Goal: Information Seeking & Learning: Learn about a topic

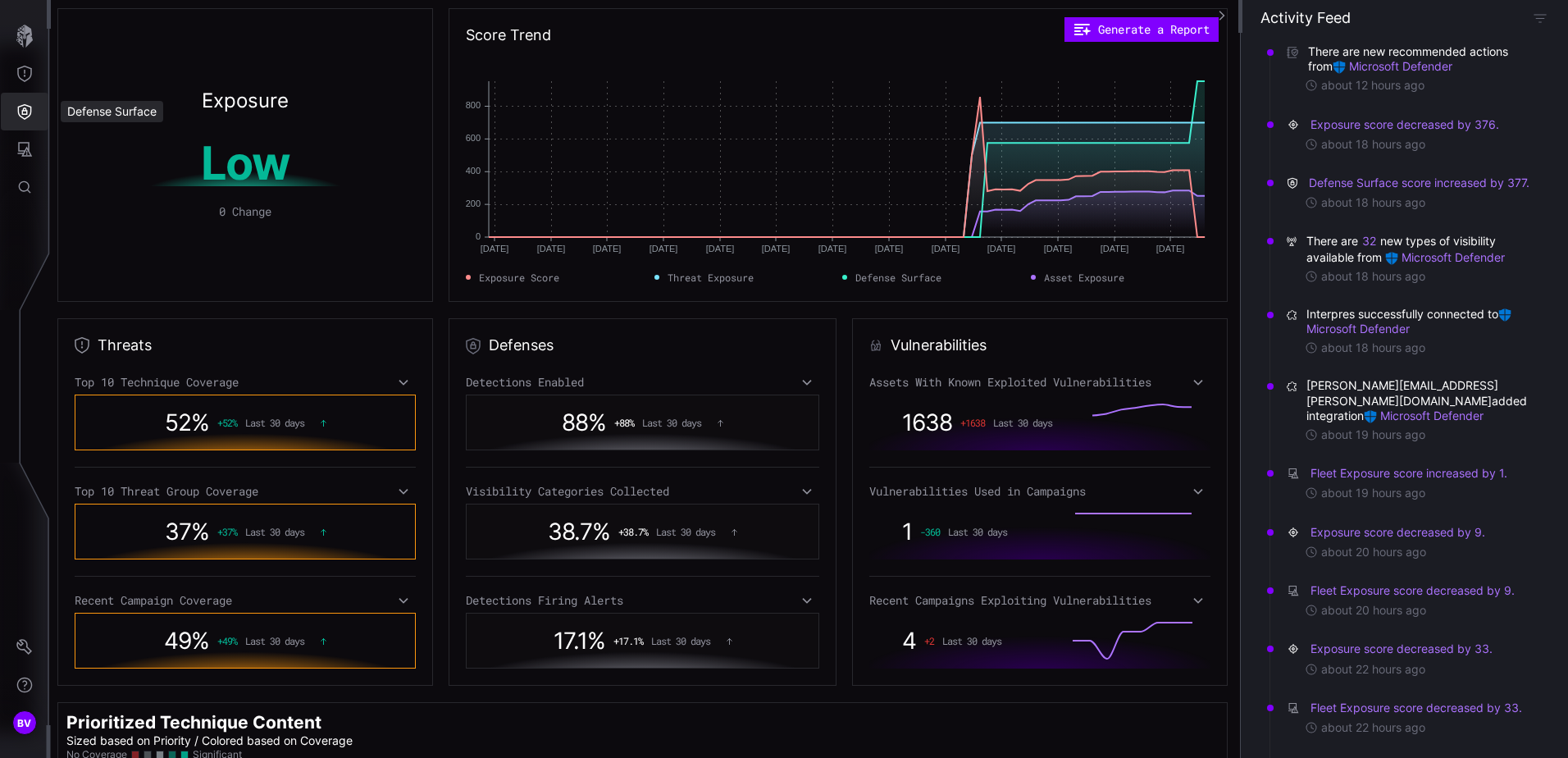
click at [27, 108] on icon "Defense Surface" at bounding box center [25, 112] width 17 height 17
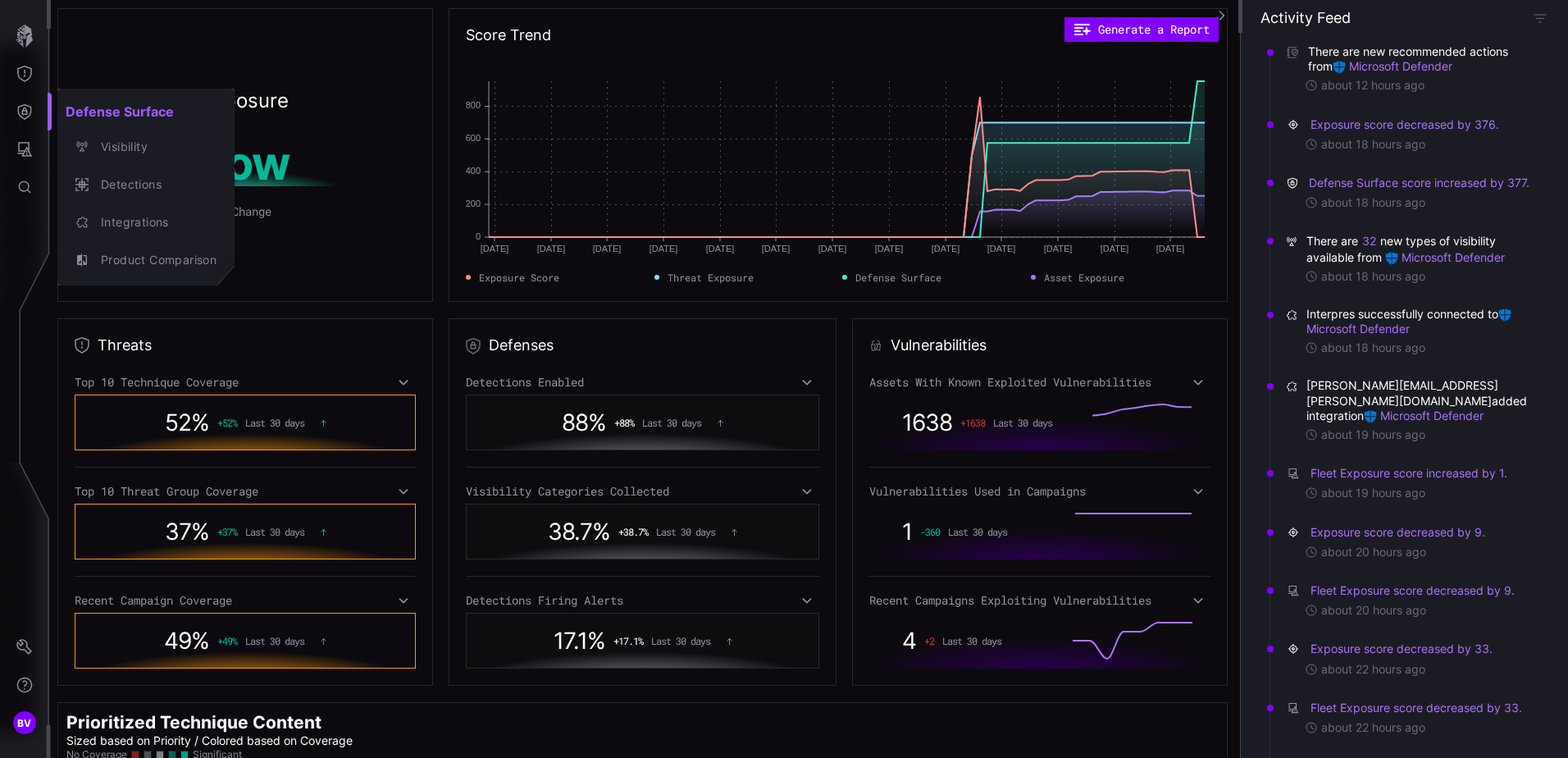
click at [906, 531] on div at bounding box center [784, 379] width 1568 height 758
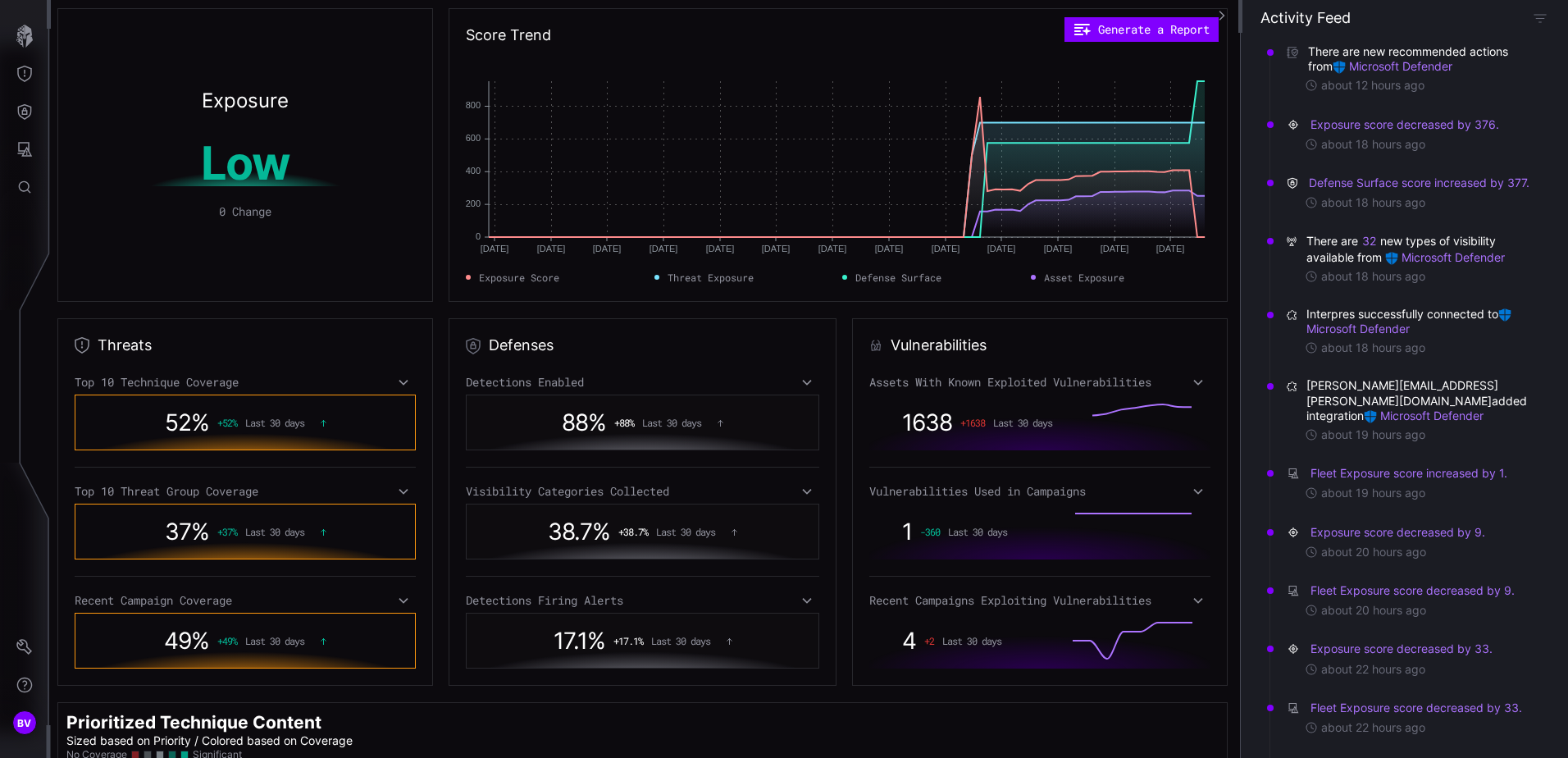
click at [1180, 487] on div "Vulnerabilities Used in Campaigns" at bounding box center [1039, 491] width 342 height 15
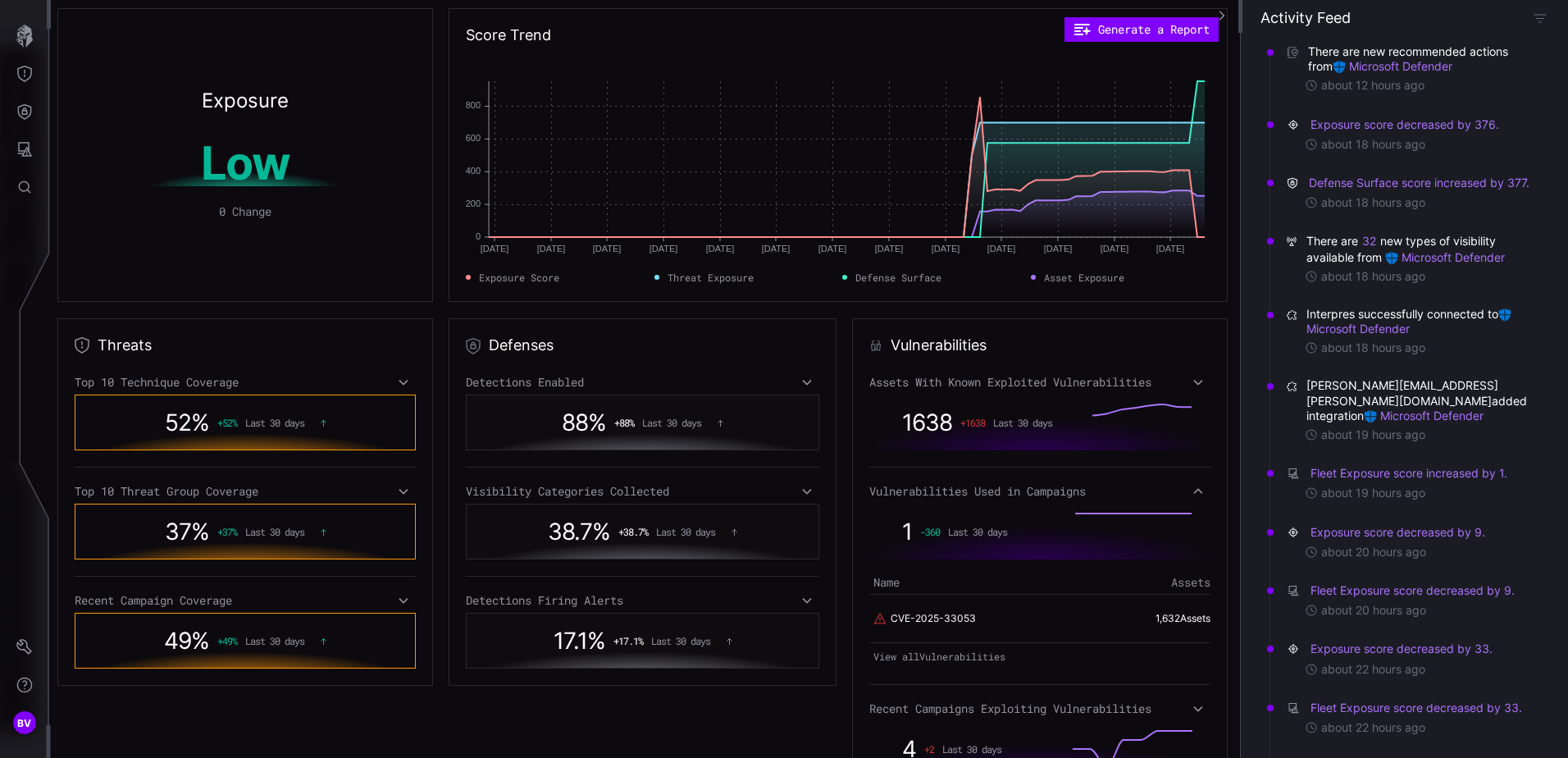
click at [206, 43] on div "Exposure Low 0 Change" at bounding box center [245, 155] width 376 height 293
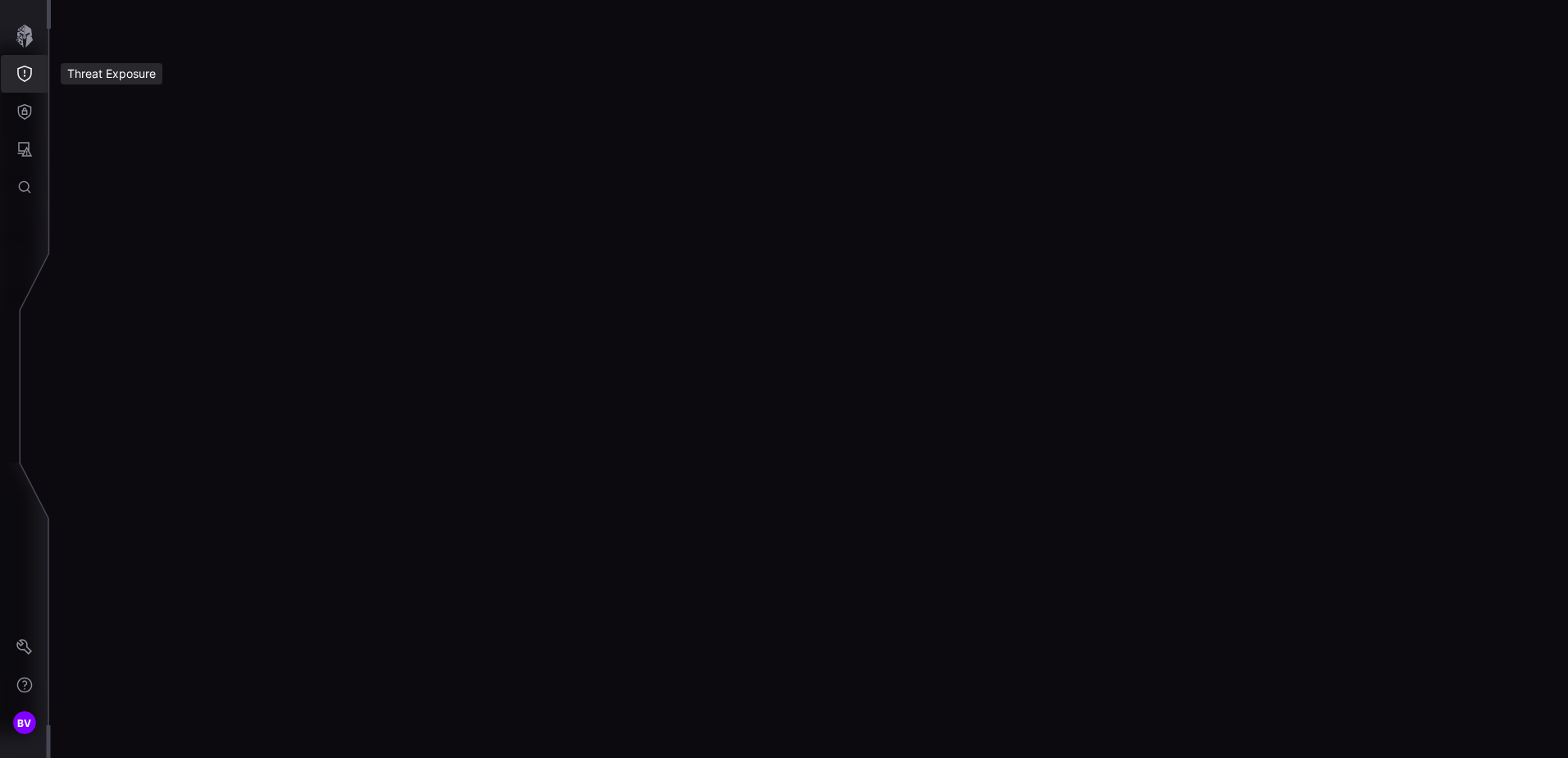
click at [28, 80] on icon "Threat Exposure" at bounding box center [25, 74] width 15 height 17
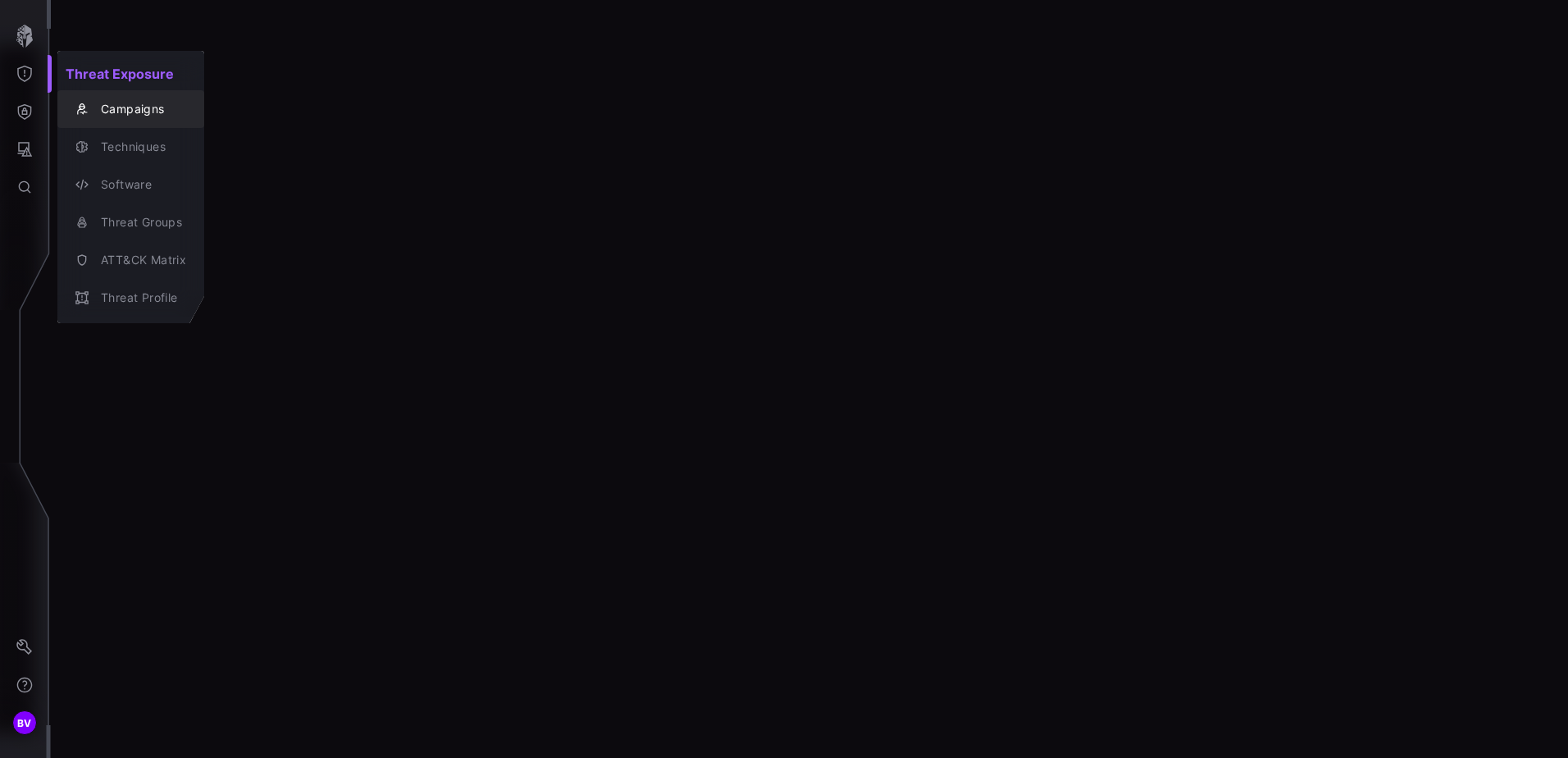
click at [162, 106] on div "Campaigns" at bounding box center [140, 109] width 94 height 20
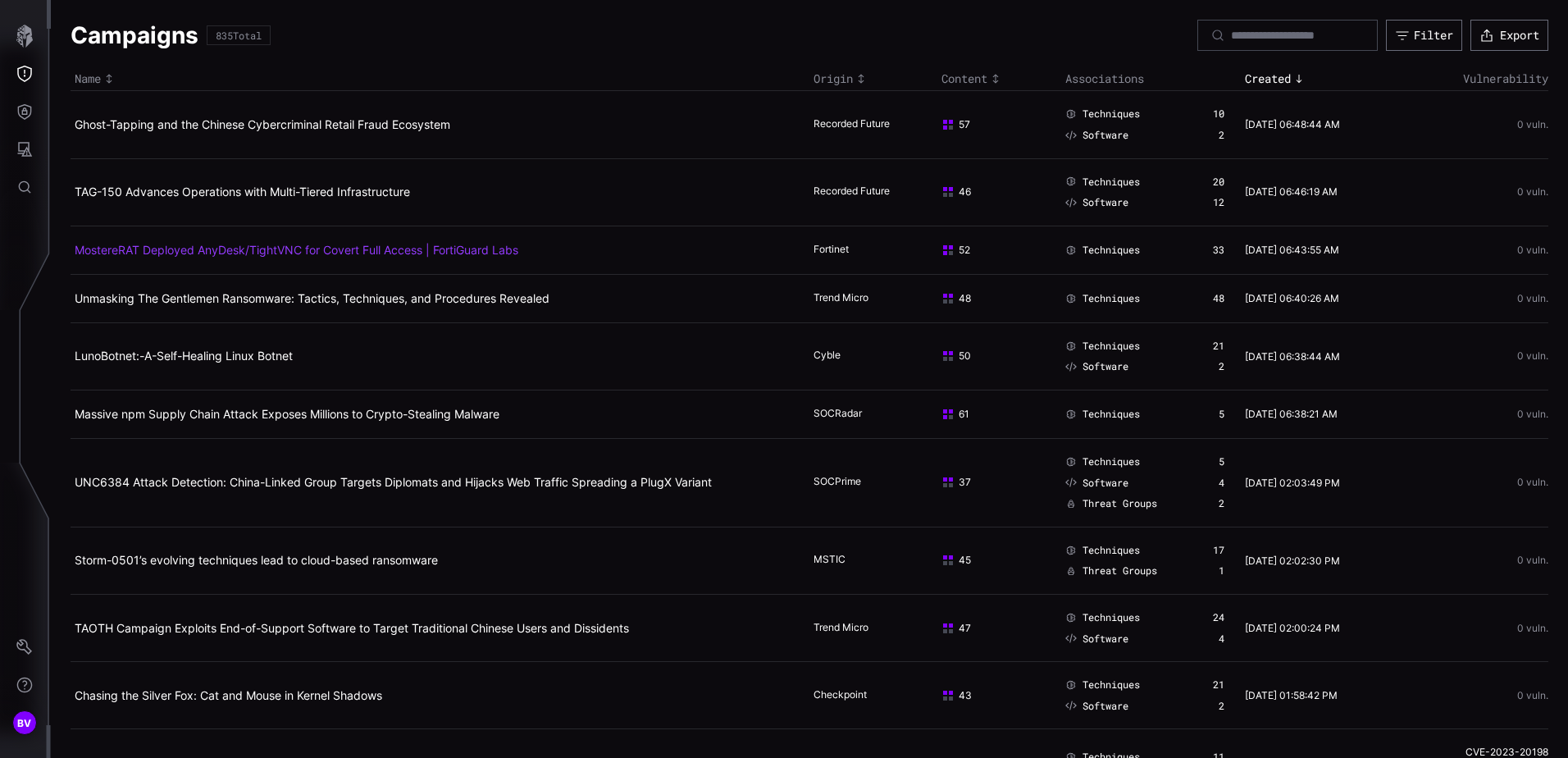
click at [217, 248] on link "MostereRAT Deployed AnyDesk/TightVNC for Covert Full Access | FortiGuard Labs" at bounding box center [296, 250] width 443 height 14
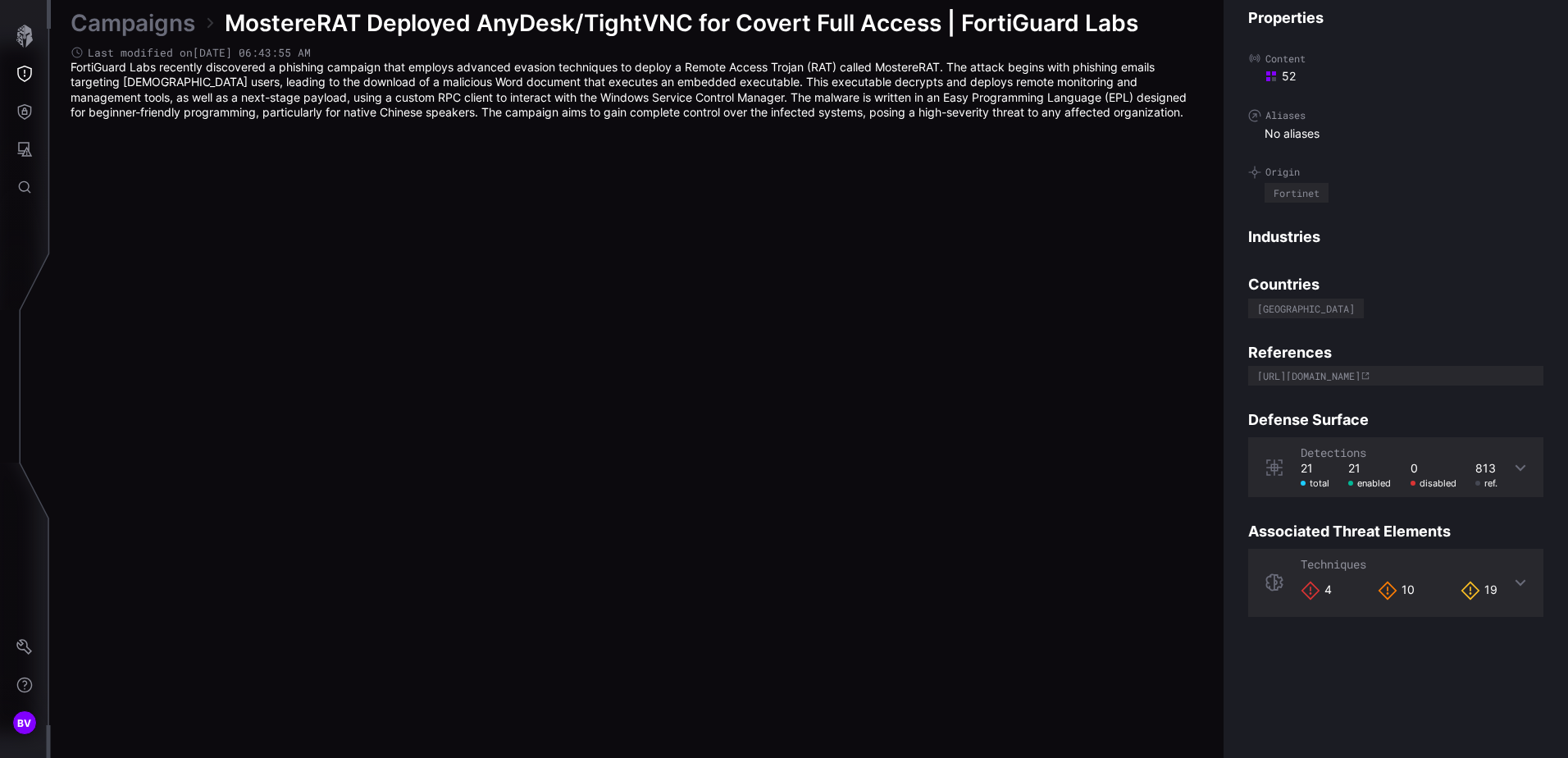
scroll to position [3413, 670]
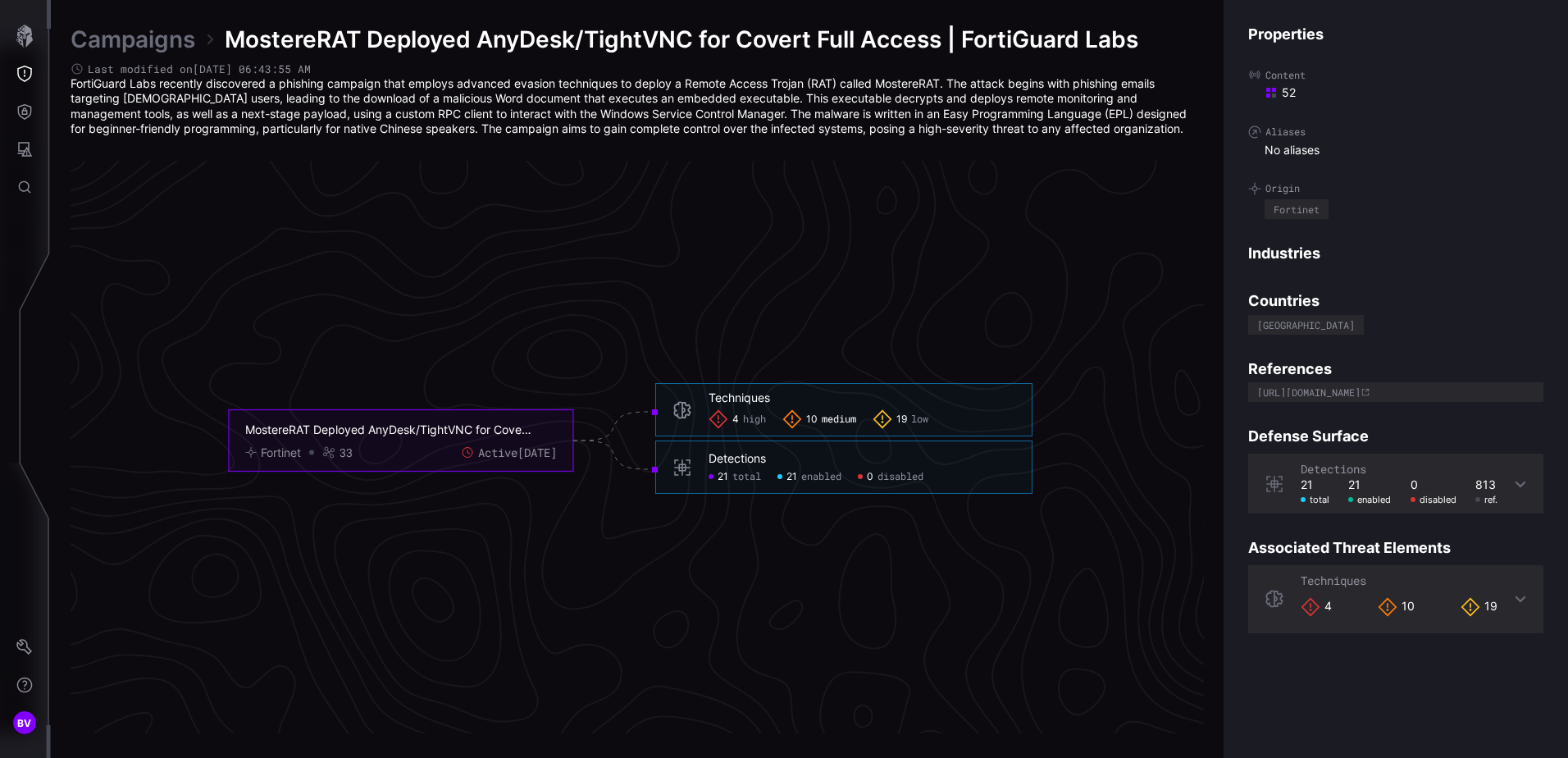
click at [804, 419] on div "10 medium" at bounding box center [819, 419] width 74 height 19
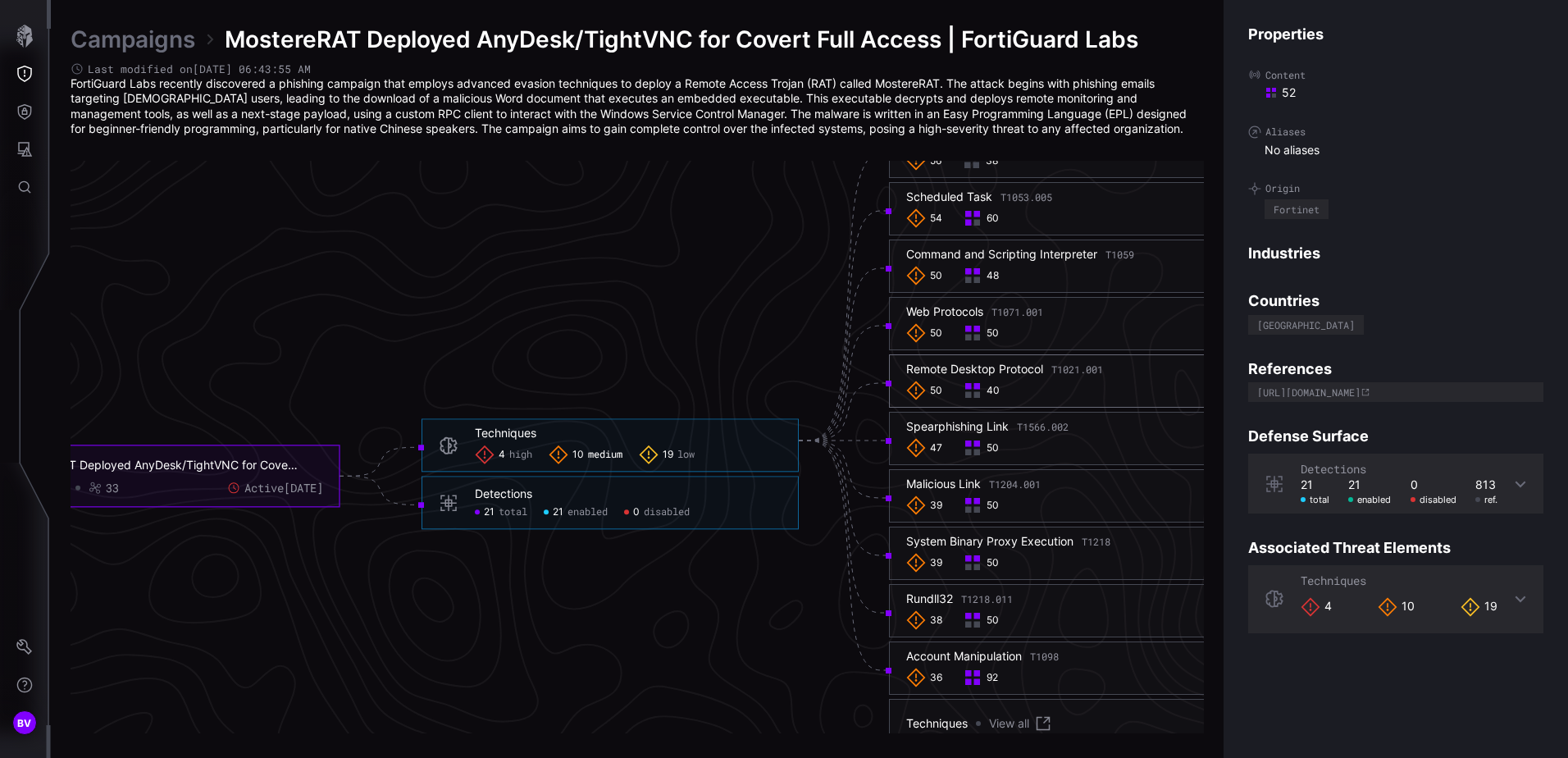
click at [1142, 381] on div "50 40" at bounding box center [1077, 391] width 343 height 19
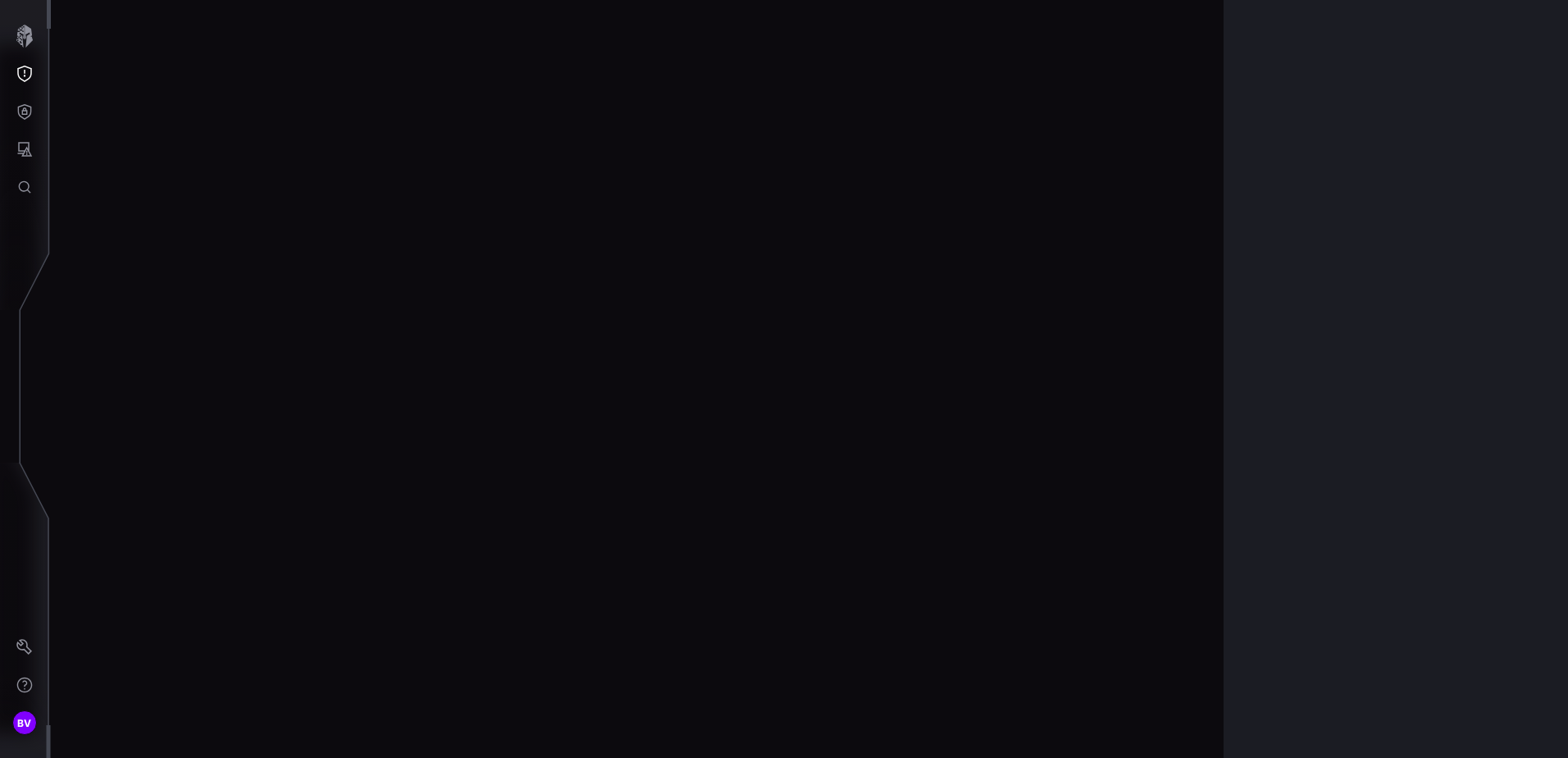
scroll to position [3420, 670]
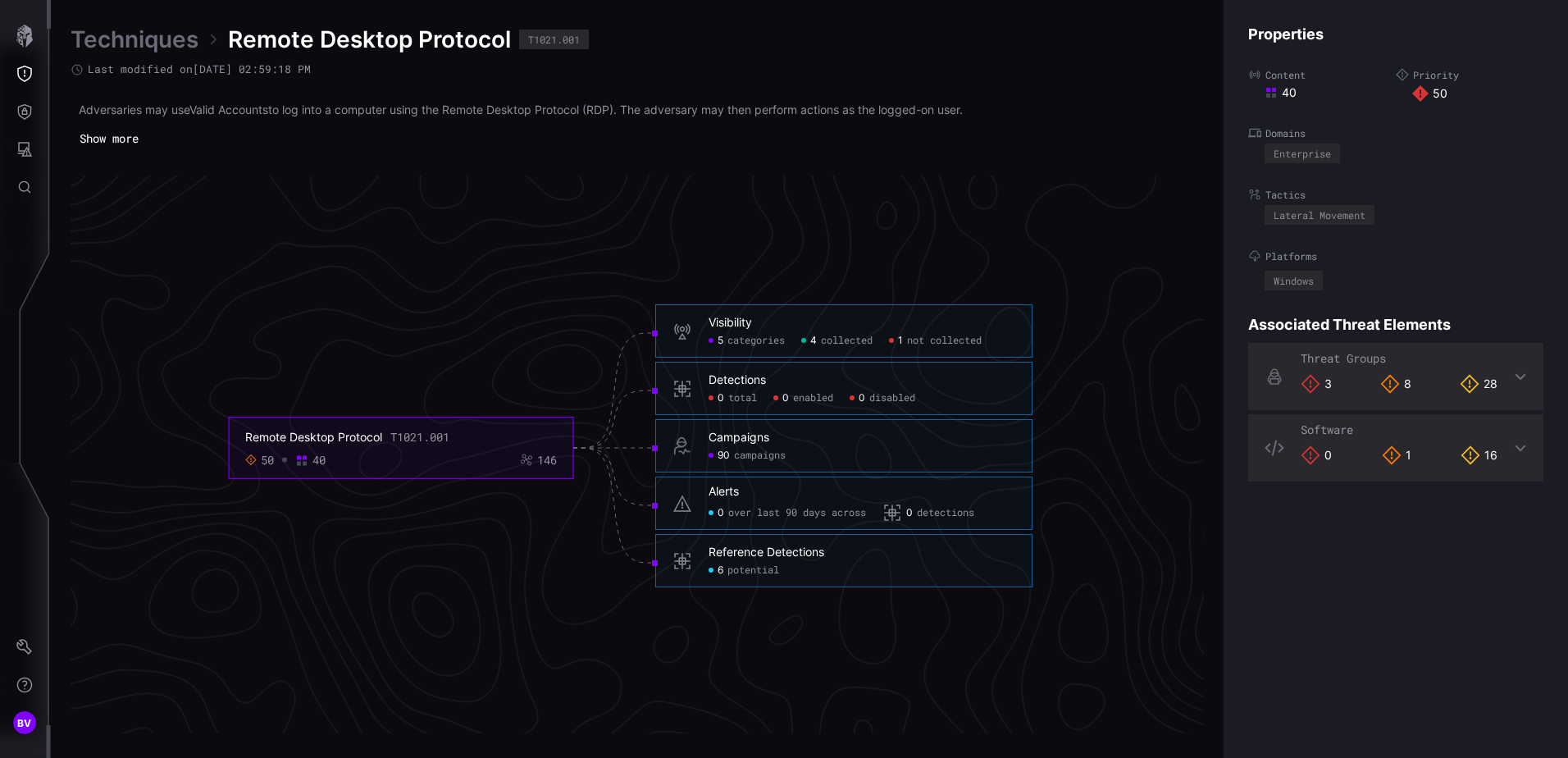
click at [793, 326] on h6 "Visibility" at bounding box center [861, 323] width 306 height 15
click at [857, 335] on span "collected" at bounding box center [846, 341] width 52 height 13
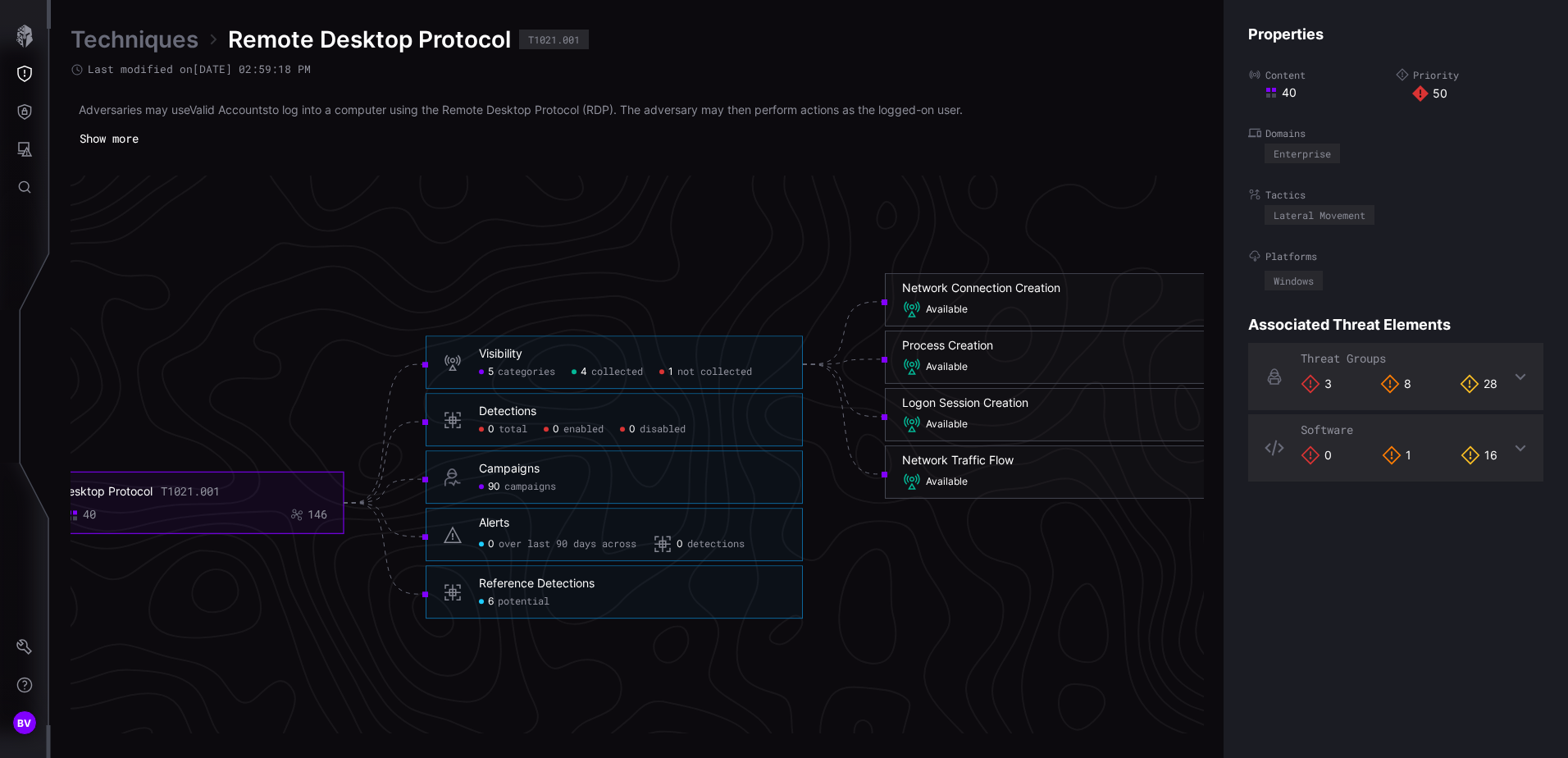
click at [520, 376] on span "categories" at bounding box center [526, 372] width 57 height 13
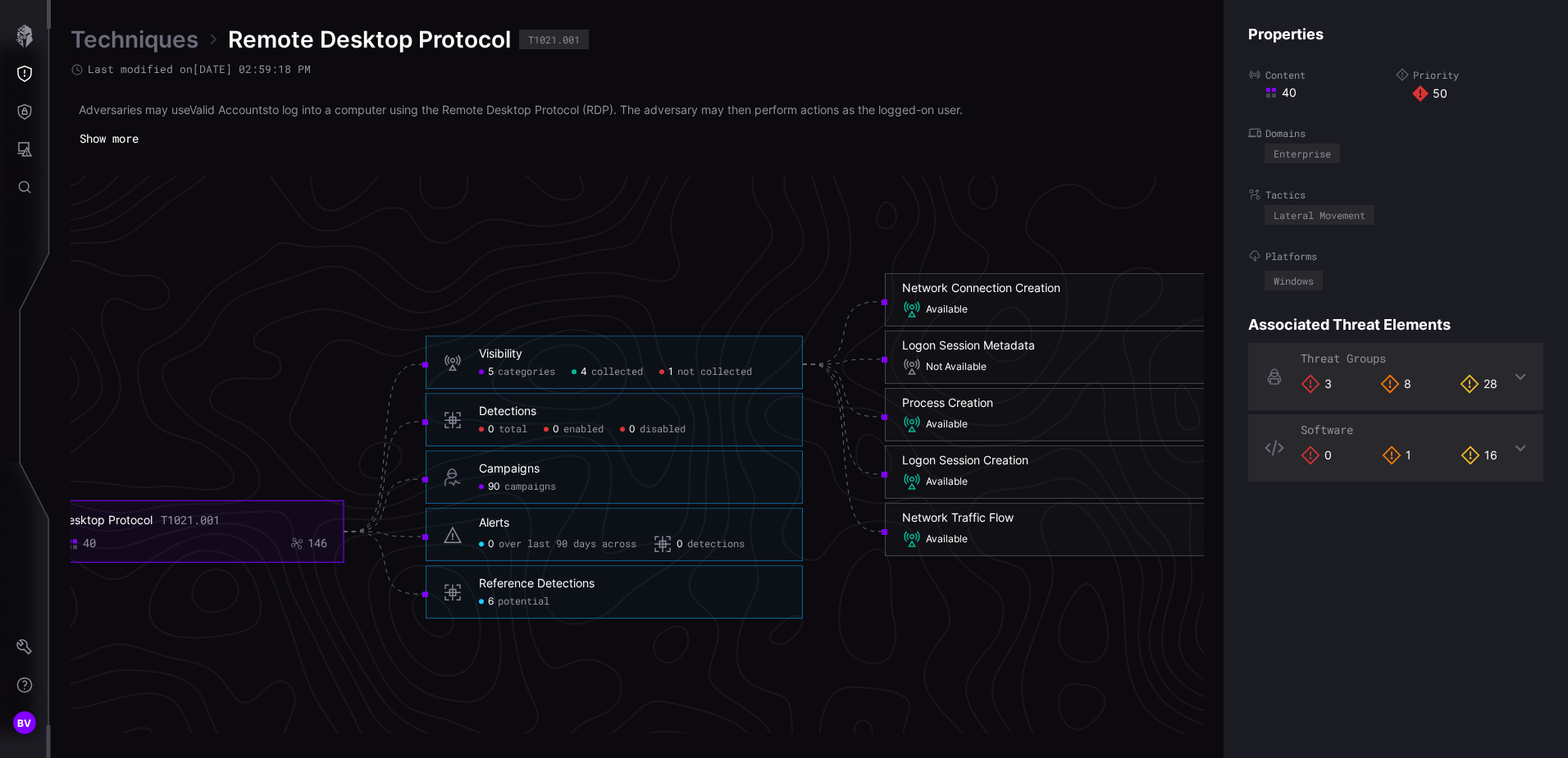
click at [723, 368] on span "not collected" at bounding box center [715, 372] width 75 height 13
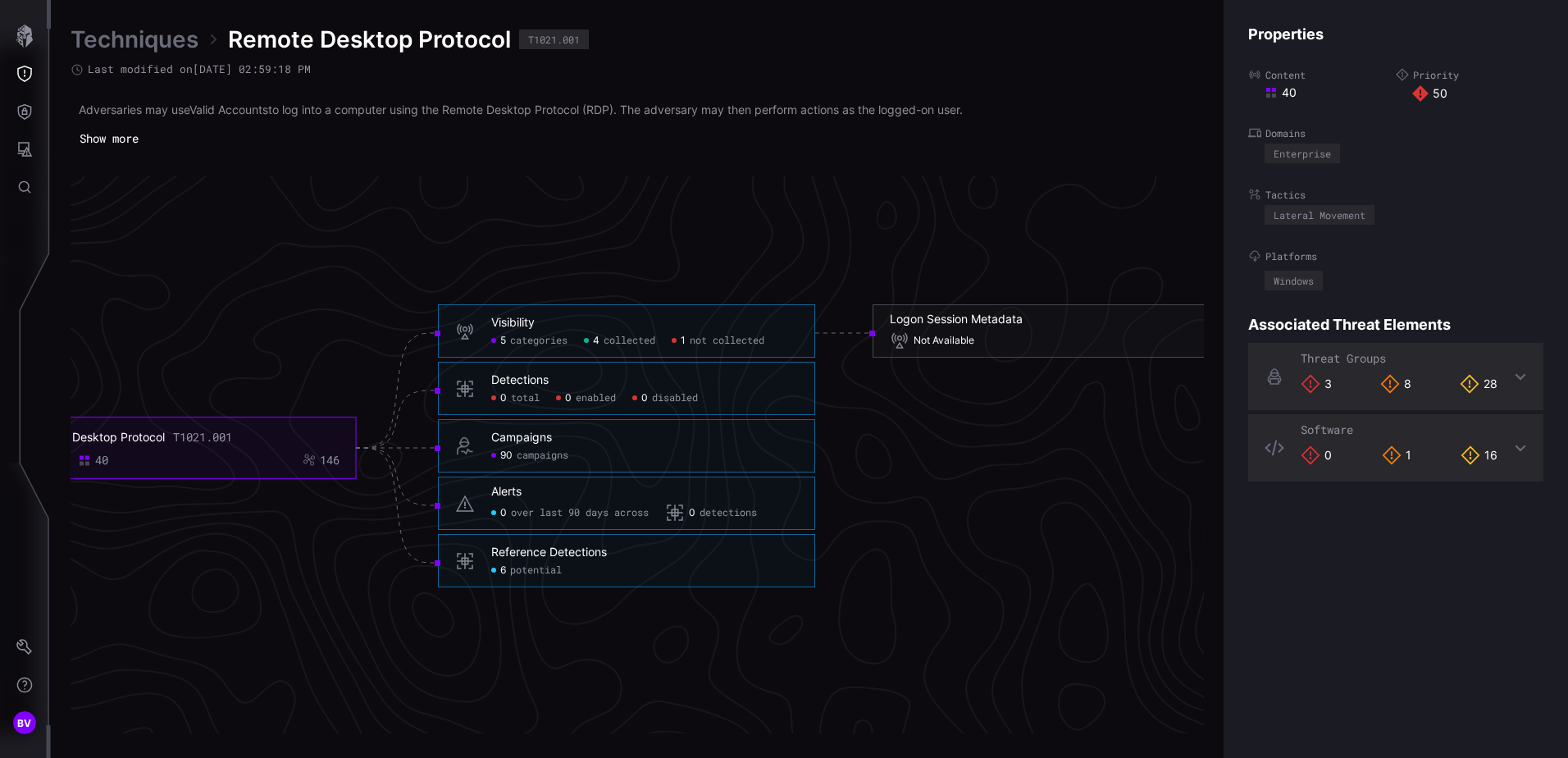
click at [531, 438] on div "Campaigns" at bounding box center [521, 438] width 61 height 15
click at [554, 562] on div "Reference Detections 6 potential" at bounding box center [644, 561] width 306 height 32
click at [553, 552] on div "Reference Detections" at bounding box center [550, 552] width 116 height 15
click at [528, 570] on span "potential" at bounding box center [536, 571] width 52 height 13
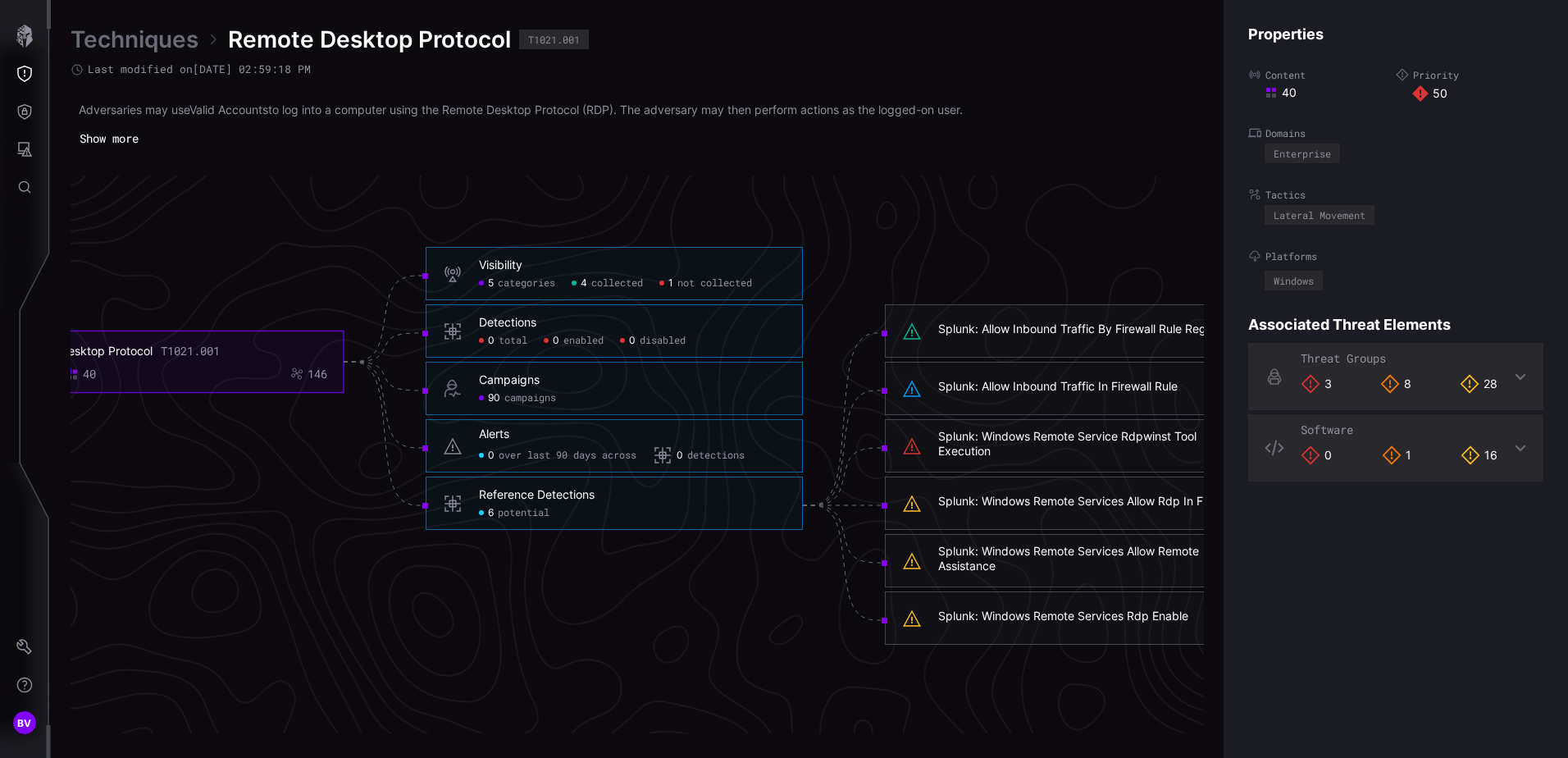
drag, startPoint x: 216, startPoint y: 487, endPoint x: 595, endPoint y: 497, distance: 379.1
click at [595, 497] on icon "Remote Desktop Protocol T1021.001 50 40 146 Visibility 5 categories 4 collected…" at bounding box center [630, 448] width 2461 height 7386
click at [252, 407] on icon "Remote Desktop Protocol T1021.001 50 40 146 Visibility 5 categories 4 collected…" at bounding box center [630, 448] width 2461 height 7386
click at [224, 362] on div "Remote Desktop Protocol T1021.001 50 40 146" at bounding box center [171, 362] width 312 height 38
click at [278, 222] on icon "Remote Desktop Protocol T1021.001 50 40 146 Visibility 5 categories 4 collected…" at bounding box center [630, 448] width 2461 height 7386
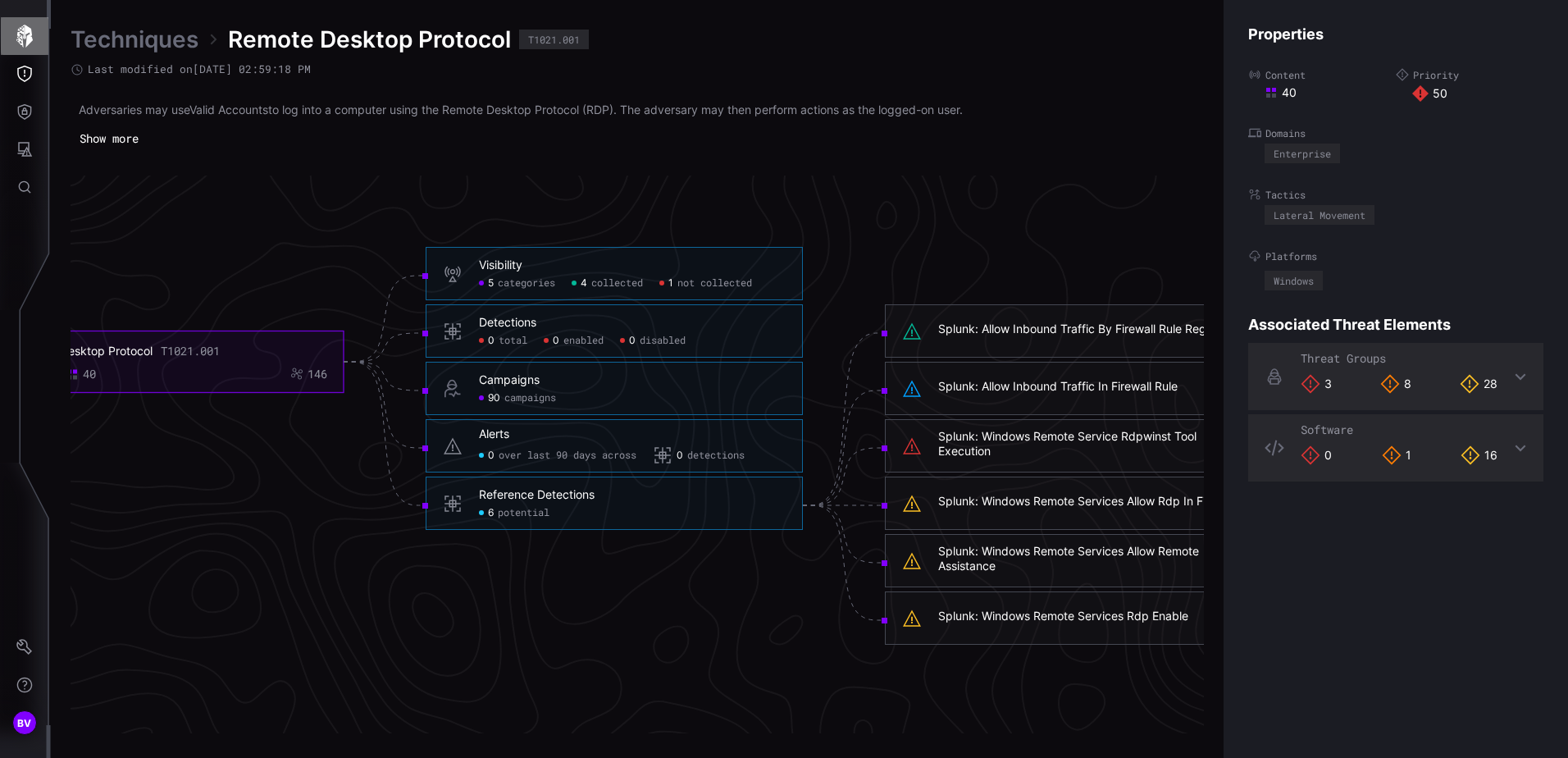
click at [23, 40] on icon "button" at bounding box center [25, 36] width 23 height 23
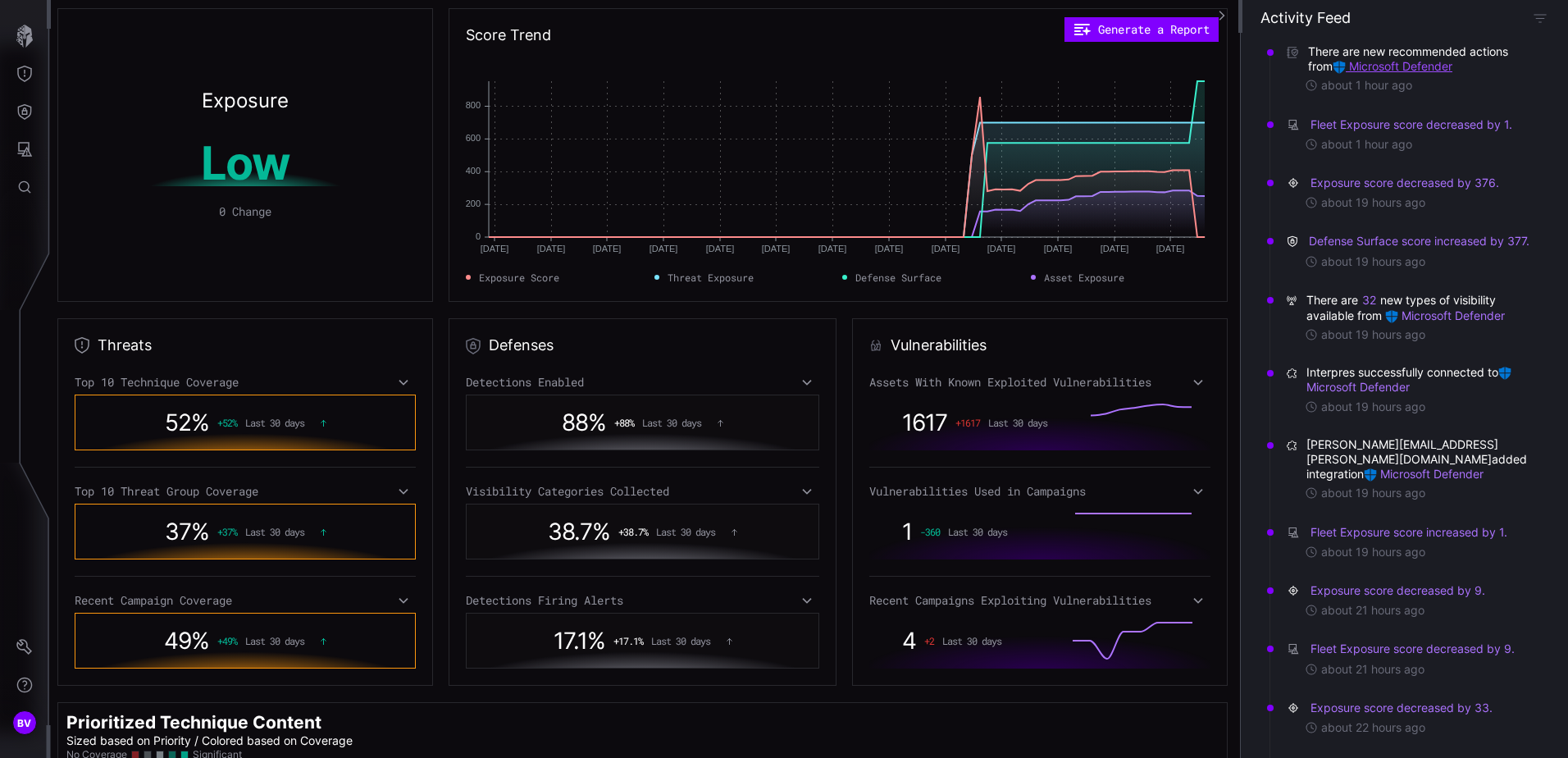
click at [1399, 66] on link "Microsoft Defender" at bounding box center [1392, 66] width 119 height 14
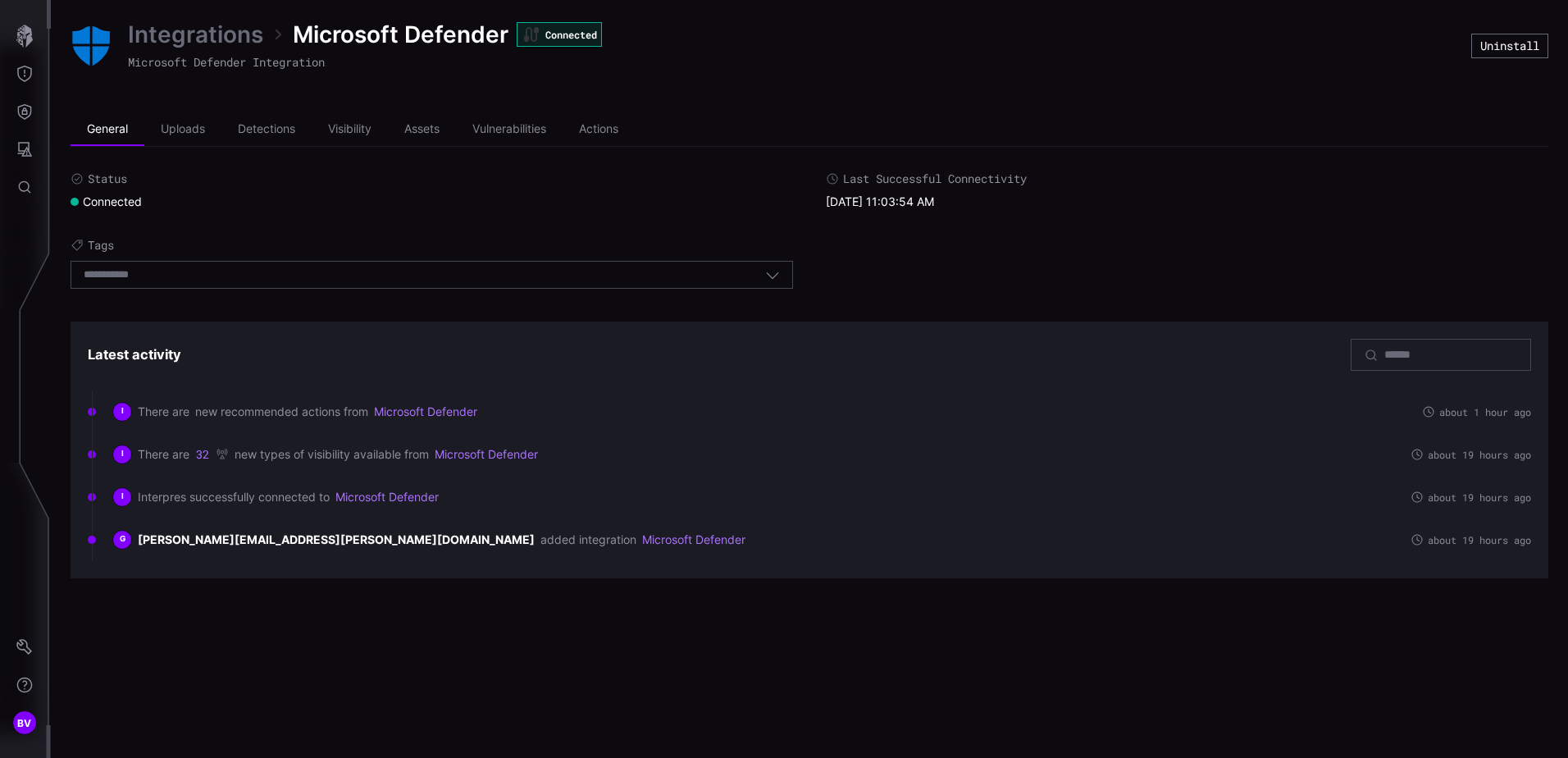
click at [446, 414] on link "Microsoft Defender" at bounding box center [426, 412] width 104 height 15
click at [128, 411] on div "I" at bounding box center [122, 412] width 19 height 19
click at [393, 413] on link "Microsoft Defender" at bounding box center [426, 412] width 104 height 15
click at [200, 139] on li "Uploads" at bounding box center [183, 129] width 77 height 32
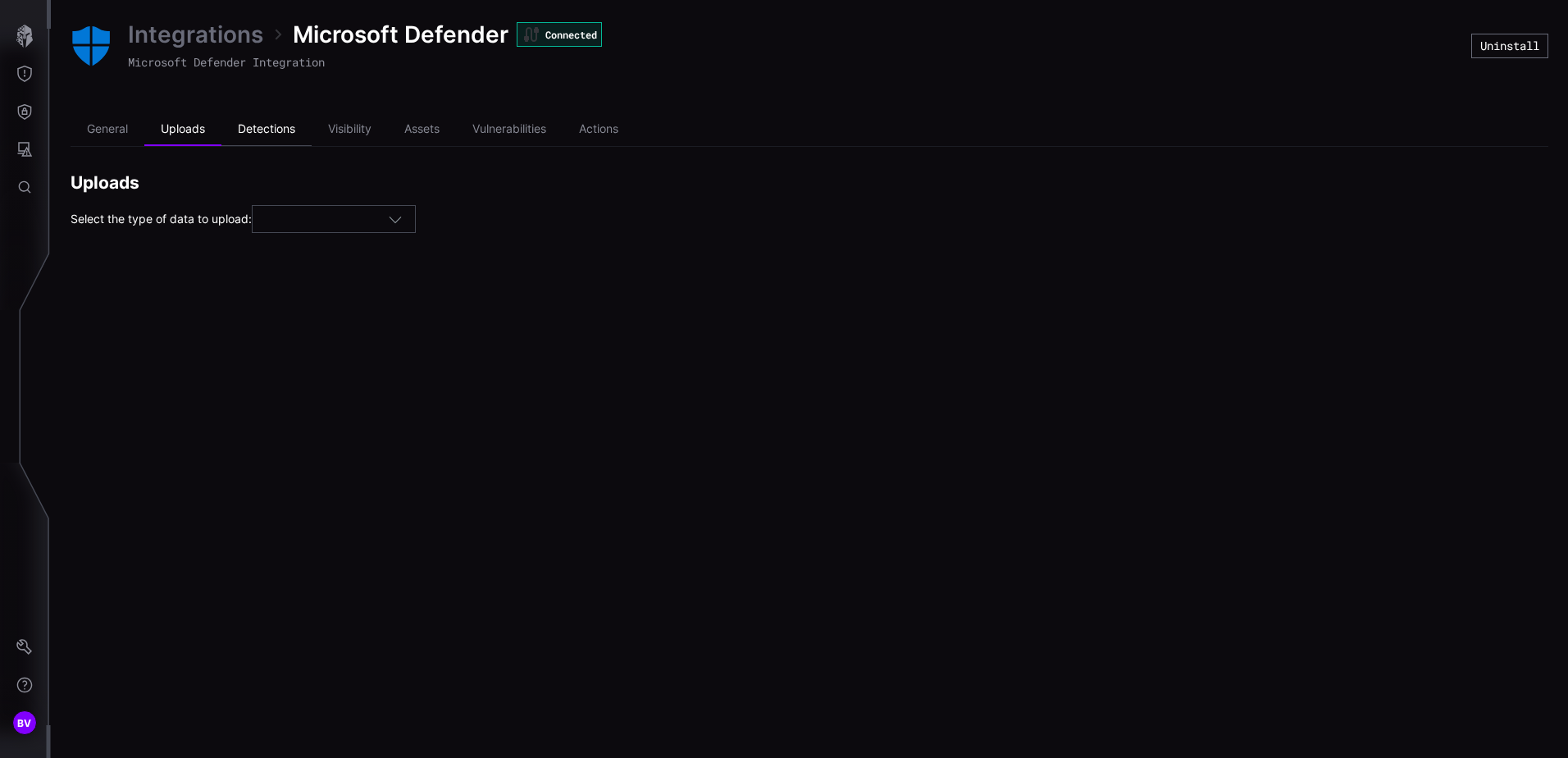
click at [277, 134] on li "Detections" at bounding box center [266, 129] width 90 height 32
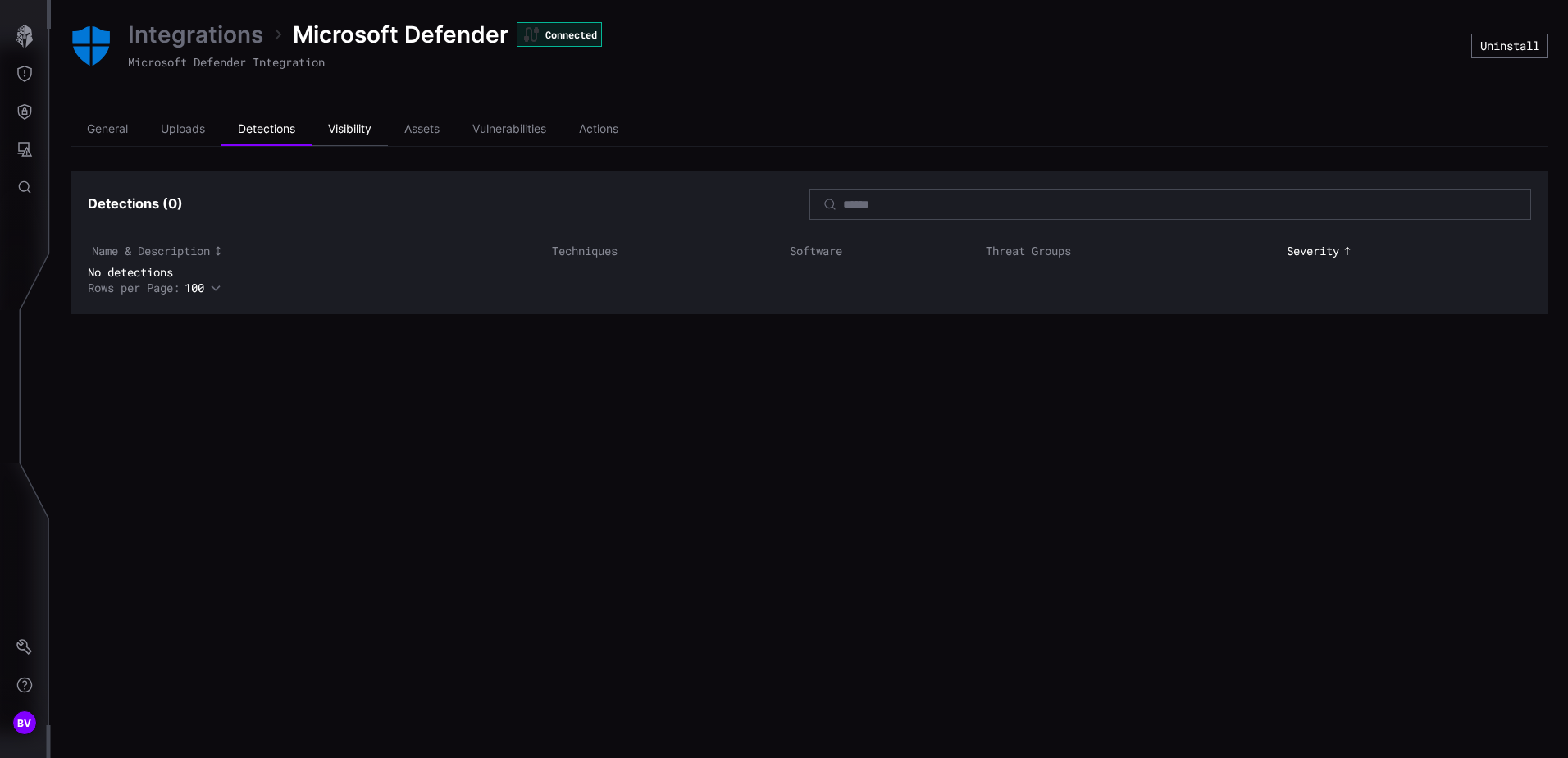
click at [355, 137] on li "Visibility" at bounding box center [349, 129] width 76 height 32
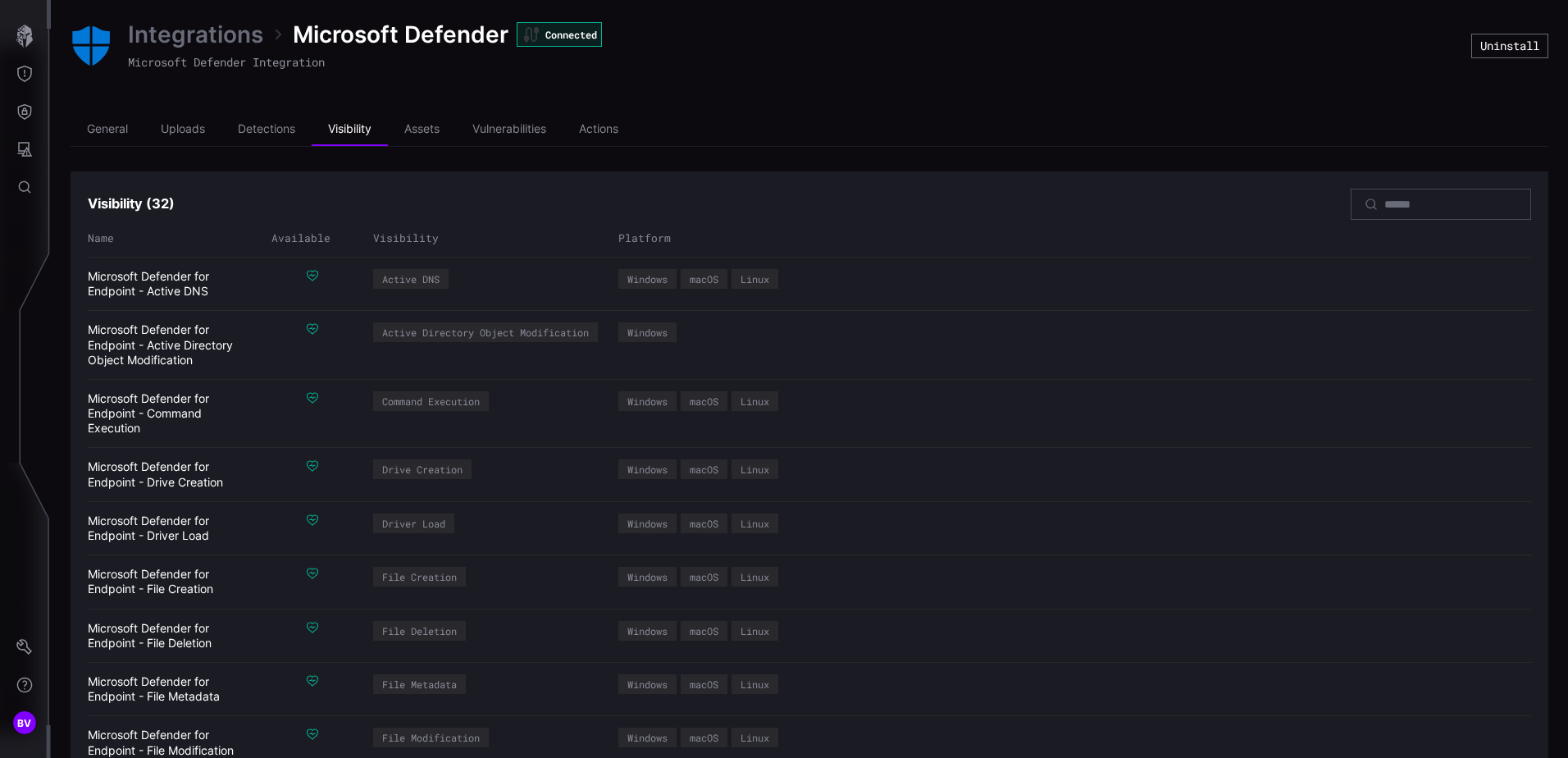
drag, startPoint x: 1448, startPoint y: 65, endPoint x: 1430, endPoint y: 61, distance: 18.4
click at [1443, 65] on div "Integrations Microsoft Defender Connected Microsoft Defender Integration" at bounding box center [771, 46] width 1401 height 53
